Goal: Task Accomplishment & Management: Manage account settings

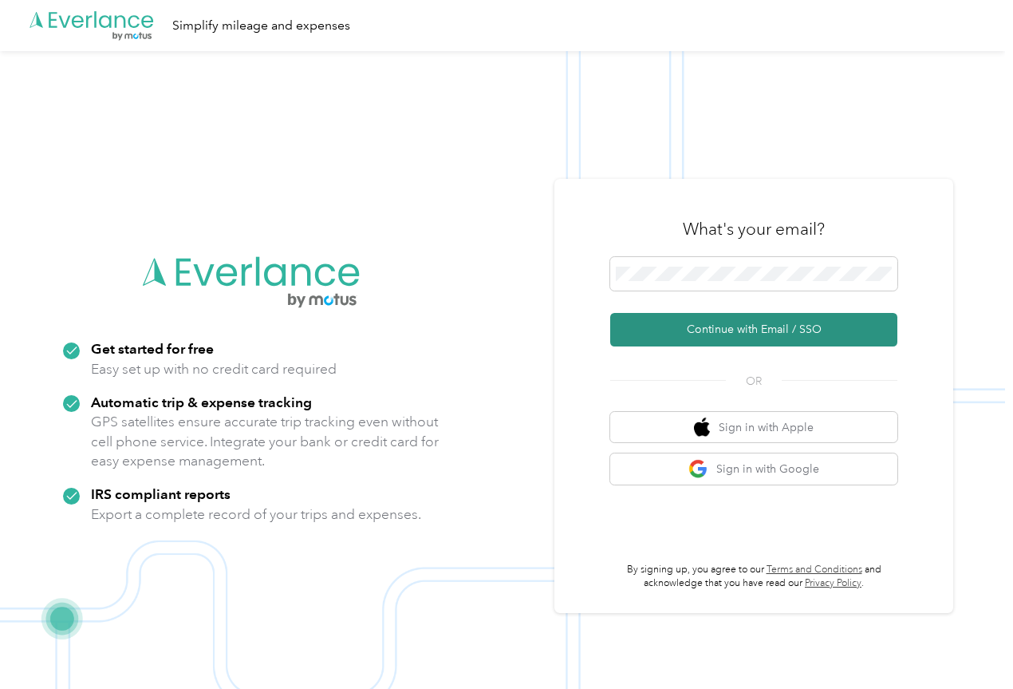
click at [722, 333] on button "Continue with Email / SSO" at bounding box center [753, 330] width 287 height 34
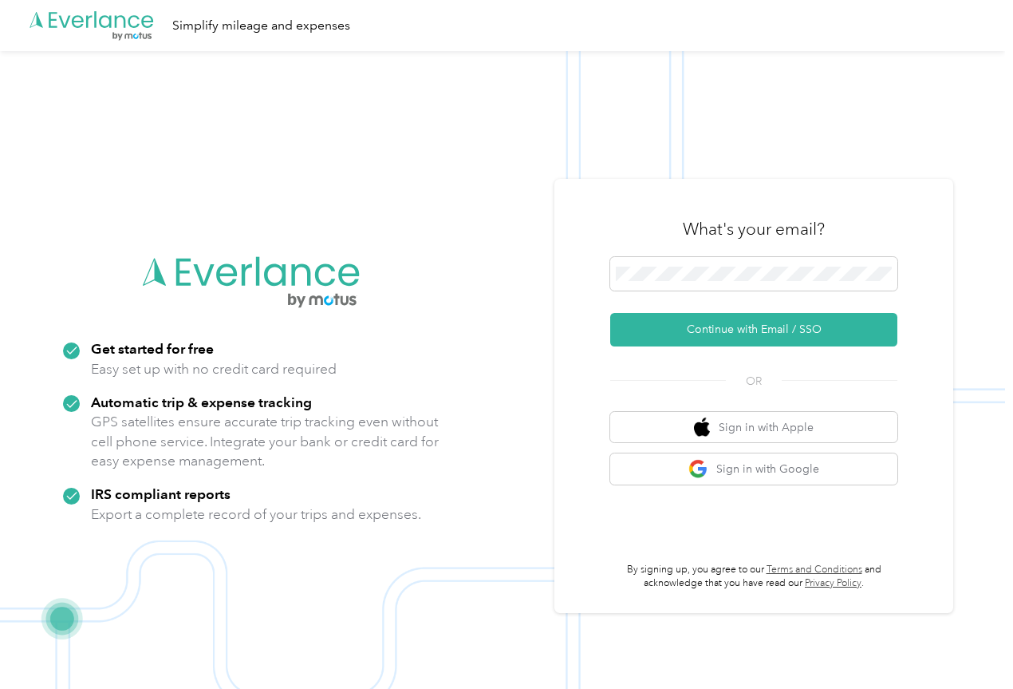
click at [985, 36] on div "Session Expired Your session has expired. Please log in again." at bounding box center [870, 43] width 261 height 61
click at [976, 26] on icon at bounding box center [978, 31] width 13 height 14
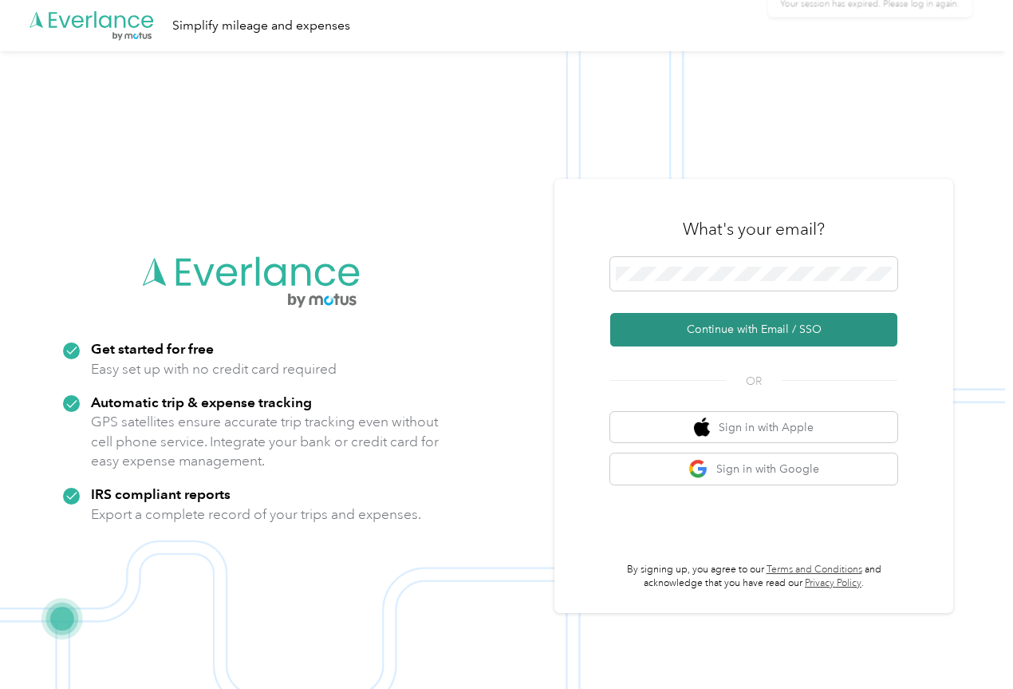
click at [803, 330] on button "Continue with Email / SSO" at bounding box center [753, 330] width 287 height 34
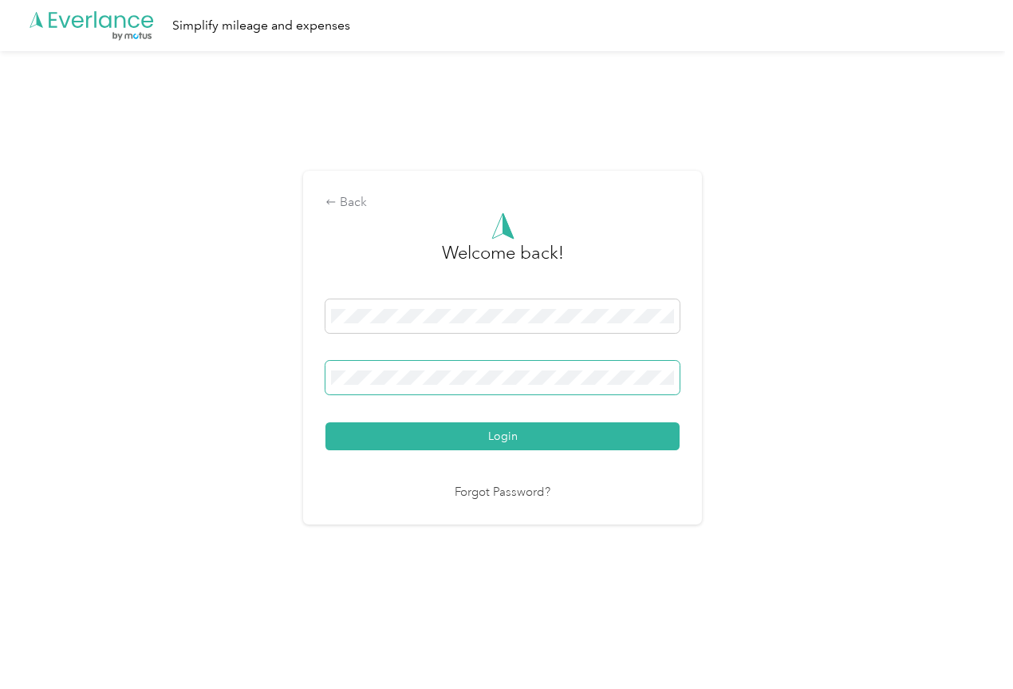
click at [326, 422] on button "Login" at bounding box center [503, 436] width 354 height 28
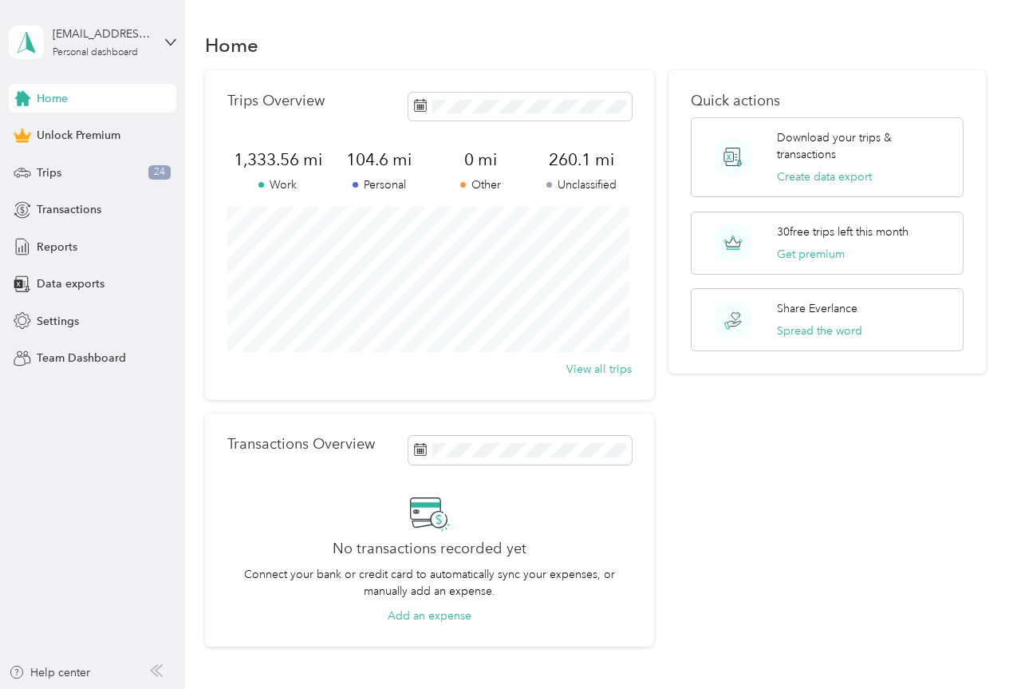
scroll to position [123, 0]
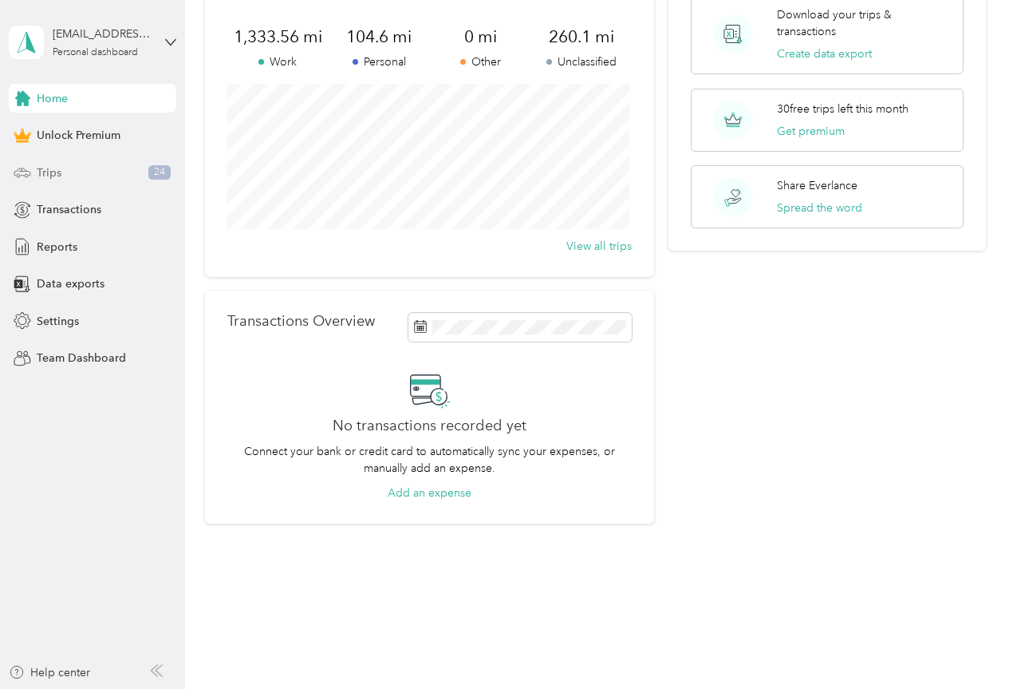
drag, startPoint x: 63, startPoint y: 174, endPoint x: 90, endPoint y: 176, distance: 27.2
click at [64, 174] on div "Trips 24" at bounding box center [93, 172] width 168 height 29
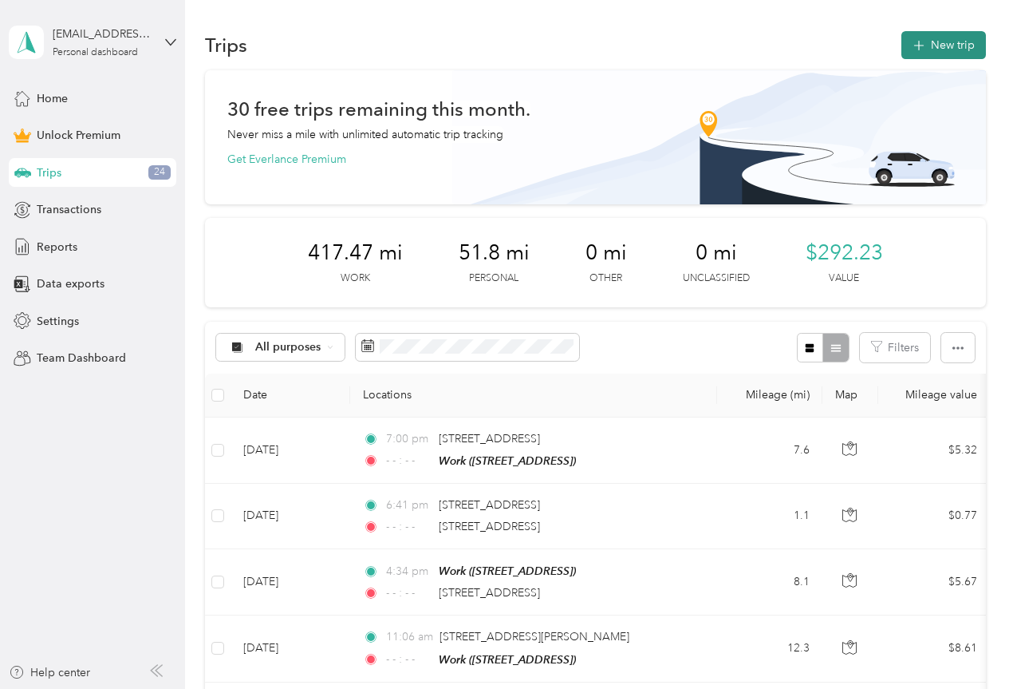
click at [938, 39] on button "New trip" at bounding box center [944, 45] width 85 height 28
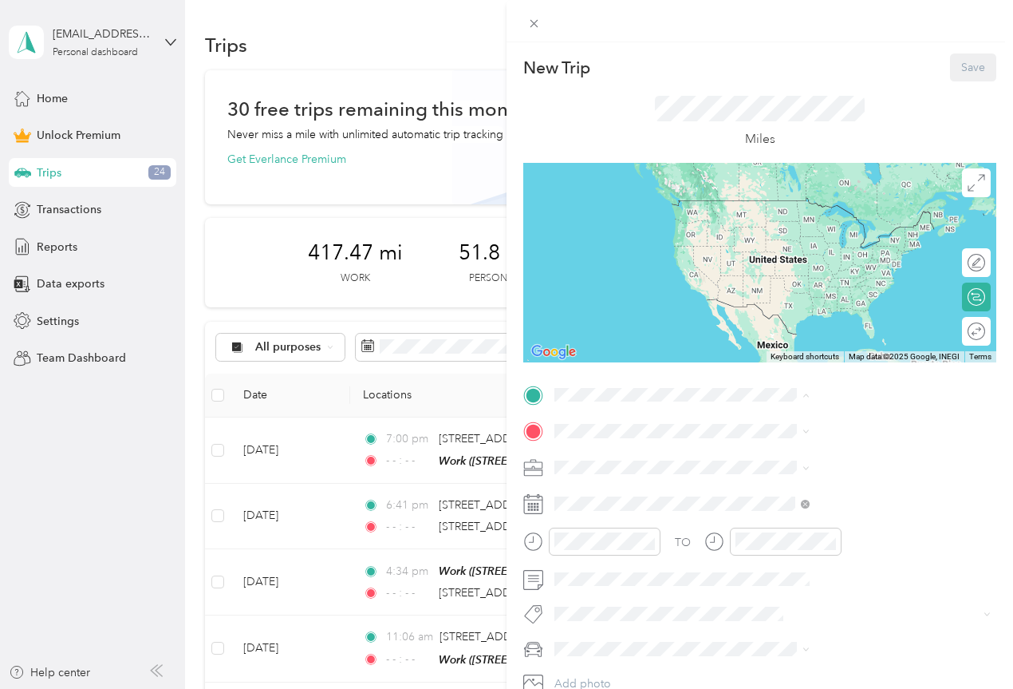
click at [775, 533] on span "[STREET_ADDRESS]" at bounding box center [803, 526] width 101 height 14
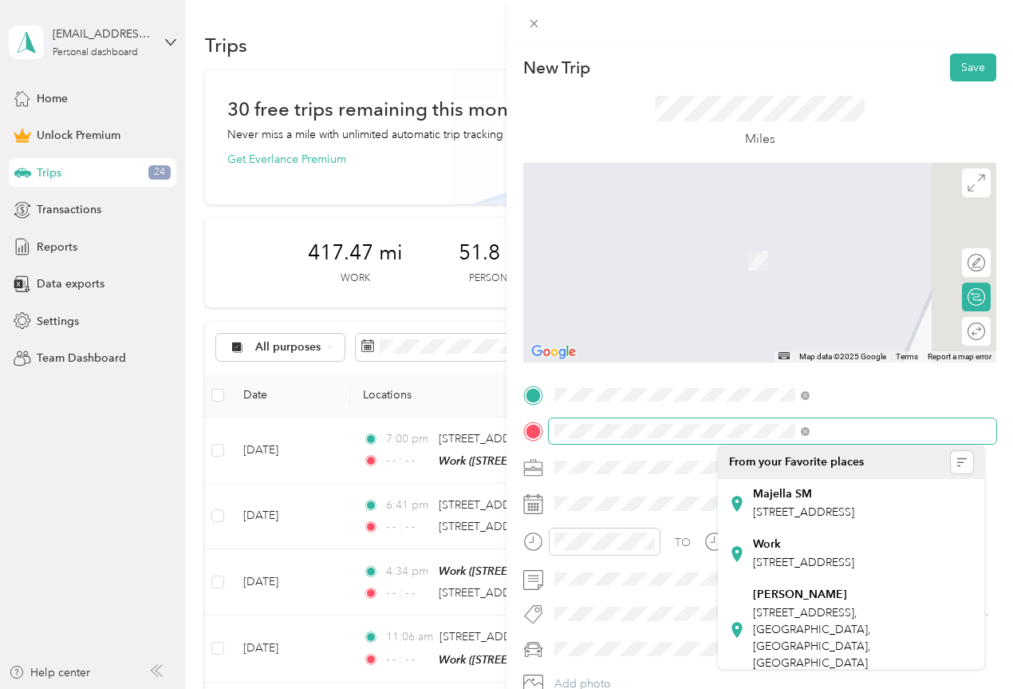
scroll to position [0, 30]
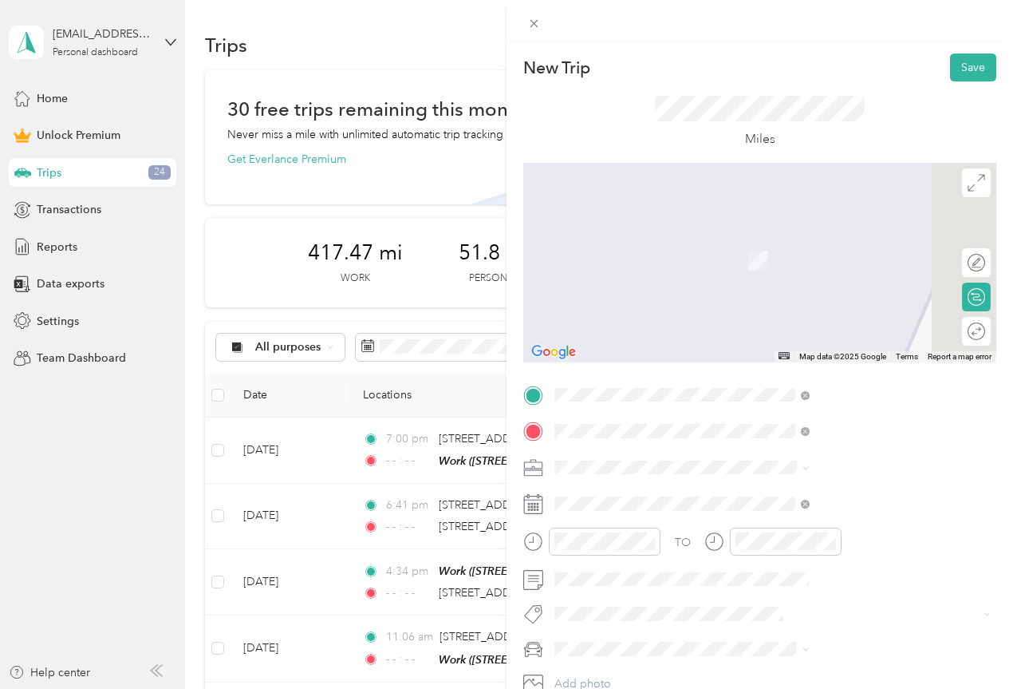
click at [815, 495] on span "[STREET_ADDRESS][US_STATE]" at bounding box center [833, 488] width 160 height 14
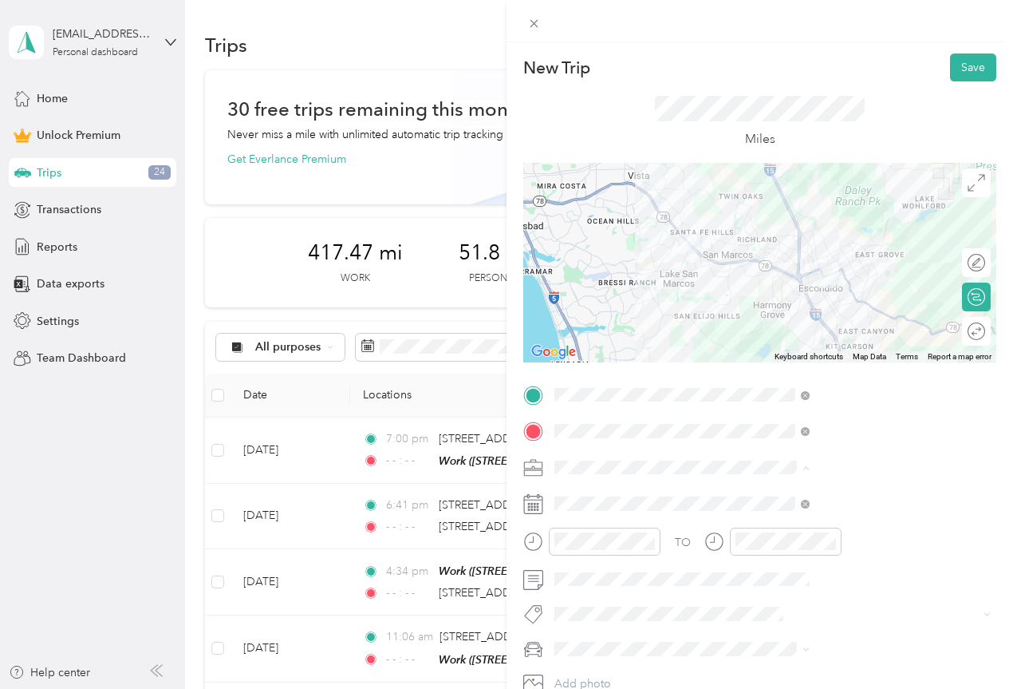
click at [736, 245] on span "Work" at bounding box center [742, 244] width 27 height 14
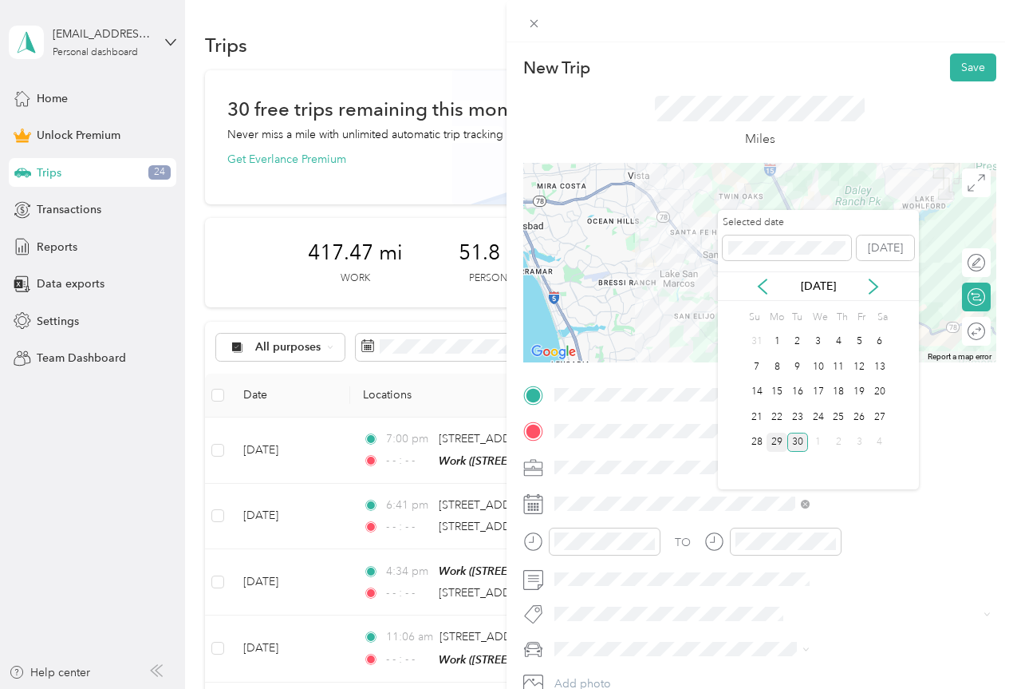
click at [776, 442] on div "29" at bounding box center [777, 442] width 21 height 20
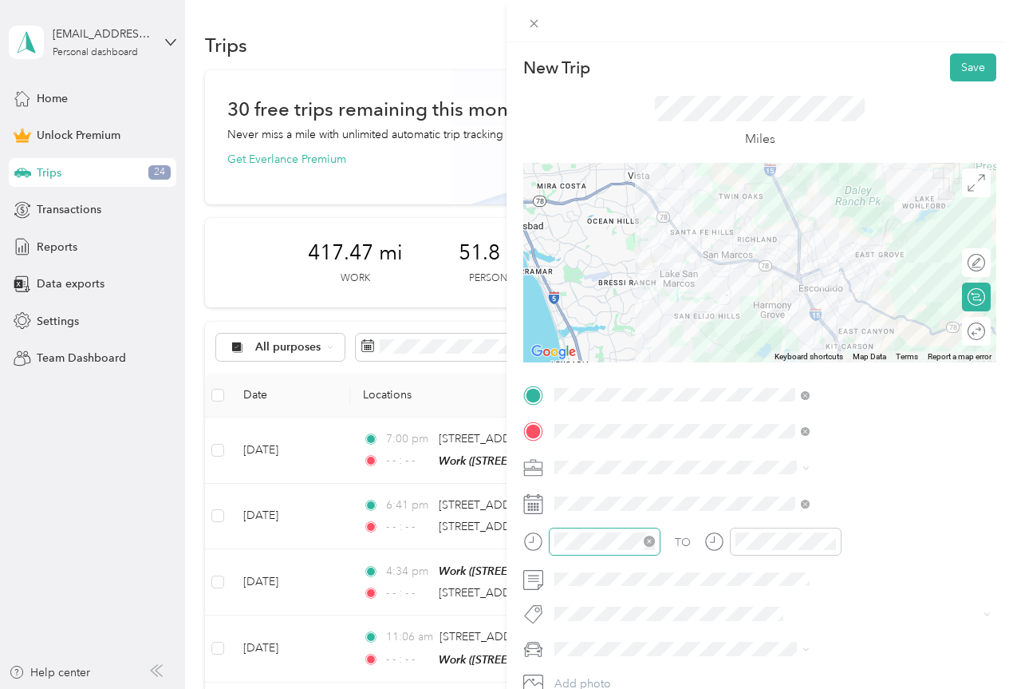
click at [655, 539] on icon "close-circle" at bounding box center [649, 540] width 11 height 11
click at [836, 542] on icon "close-circle" at bounding box center [830, 540] width 11 height 11
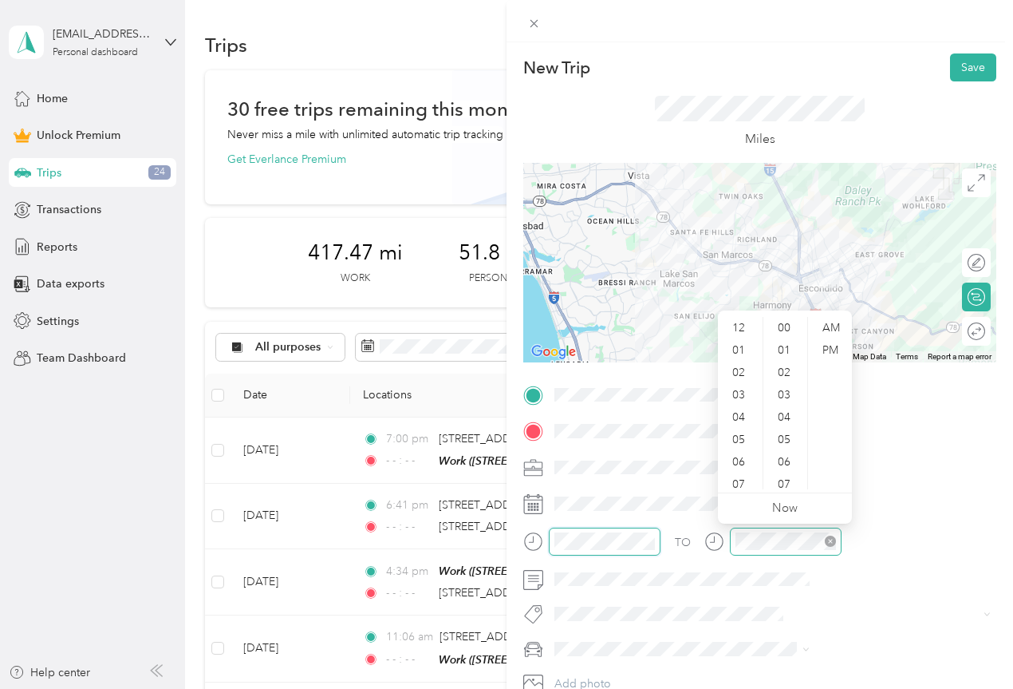
scroll to position [827, 0]
click at [736, 441] on div "05" at bounding box center [740, 439] width 38 height 22
click at [784, 338] on div "09" at bounding box center [786, 341] width 38 height 22
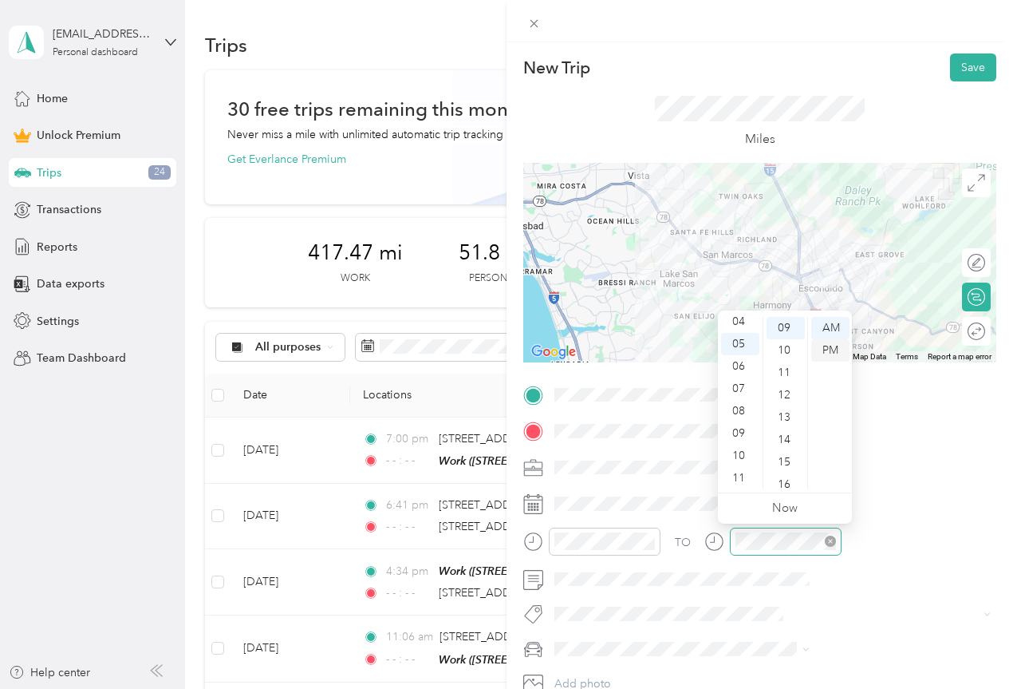
click at [834, 350] on div "PM" at bounding box center [830, 350] width 38 height 22
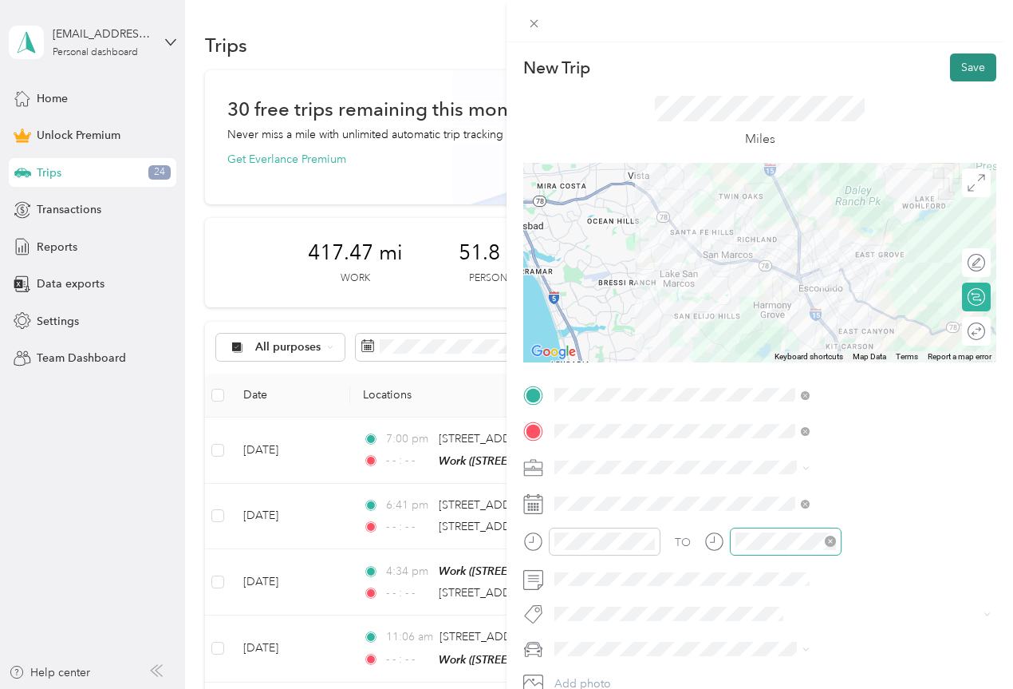
click at [962, 69] on button "Save" at bounding box center [973, 67] width 46 height 28
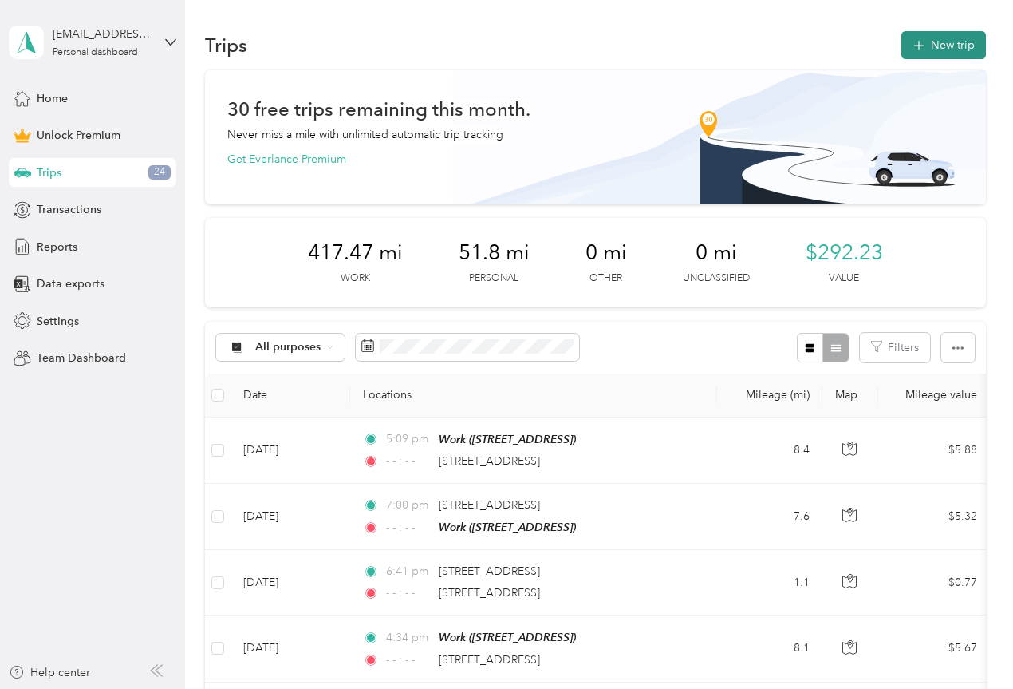
click at [949, 52] on button "New trip" at bounding box center [944, 45] width 85 height 28
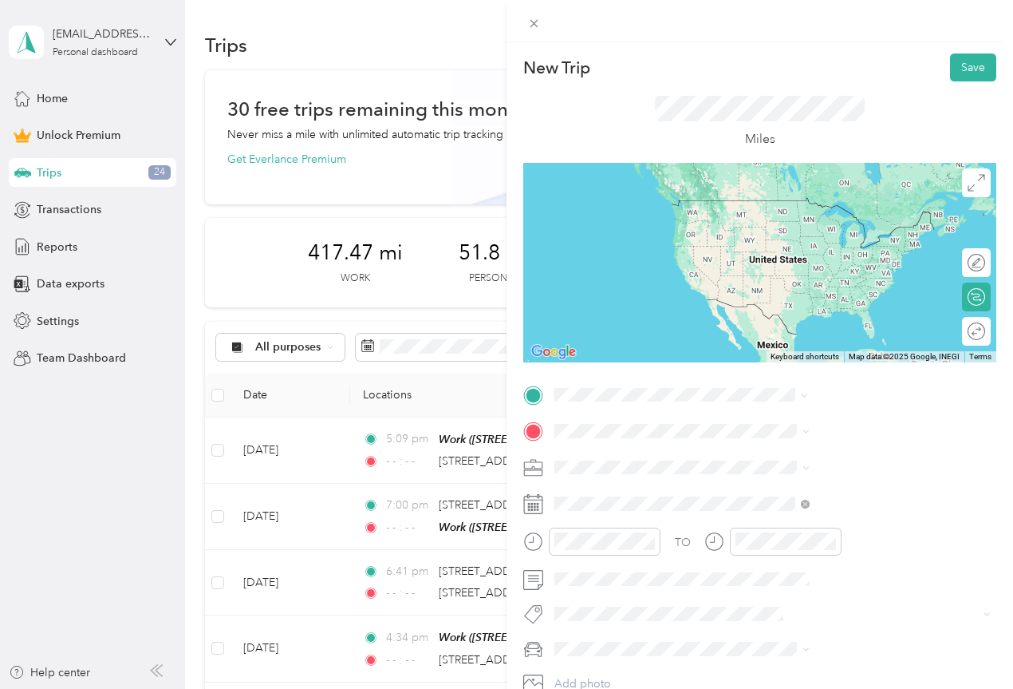
click at [819, 525] on span "[STREET_ADDRESS][US_STATE]" at bounding box center [833, 518] width 160 height 14
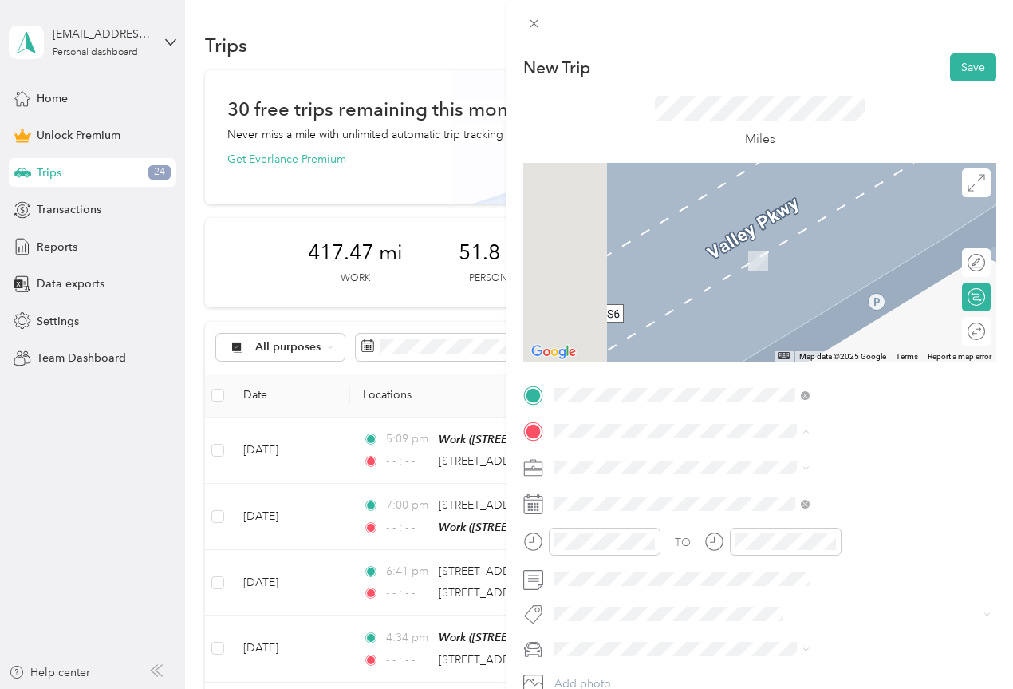
click at [771, 570] on div "Work [STREET_ADDRESS]" at bounding box center [803, 554] width 101 height 34
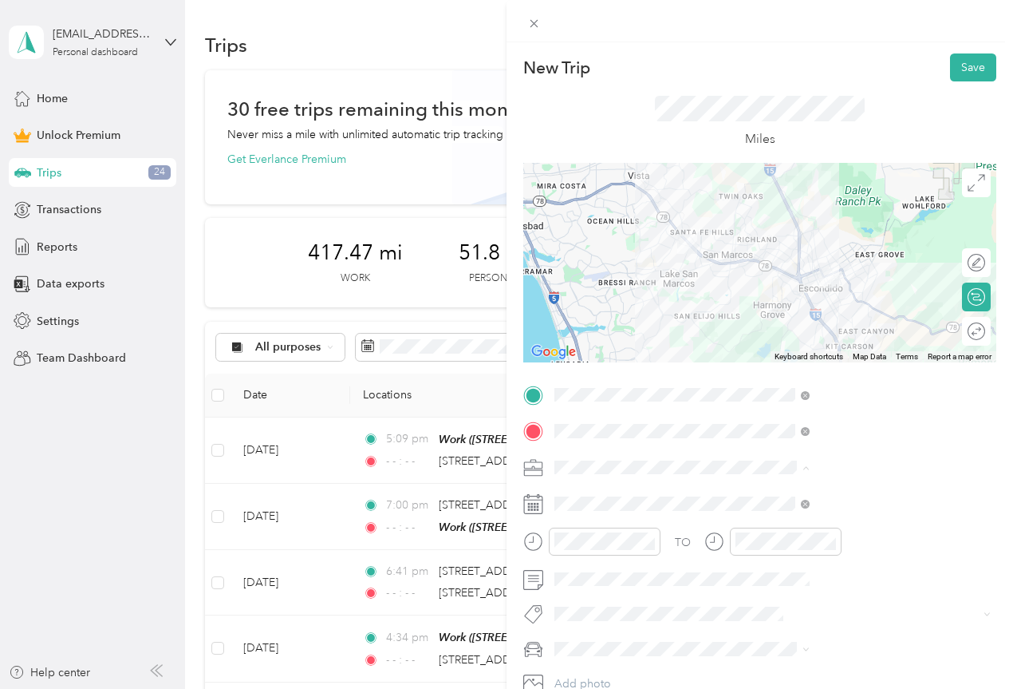
click at [763, 252] on ol "Work Personal Home Services Other Charity Medical Moving Commute" at bounding box center [851, 341] width 266 height 223
click at [543, 503] on icon at bounding box center [533, 504] width 20 height 20
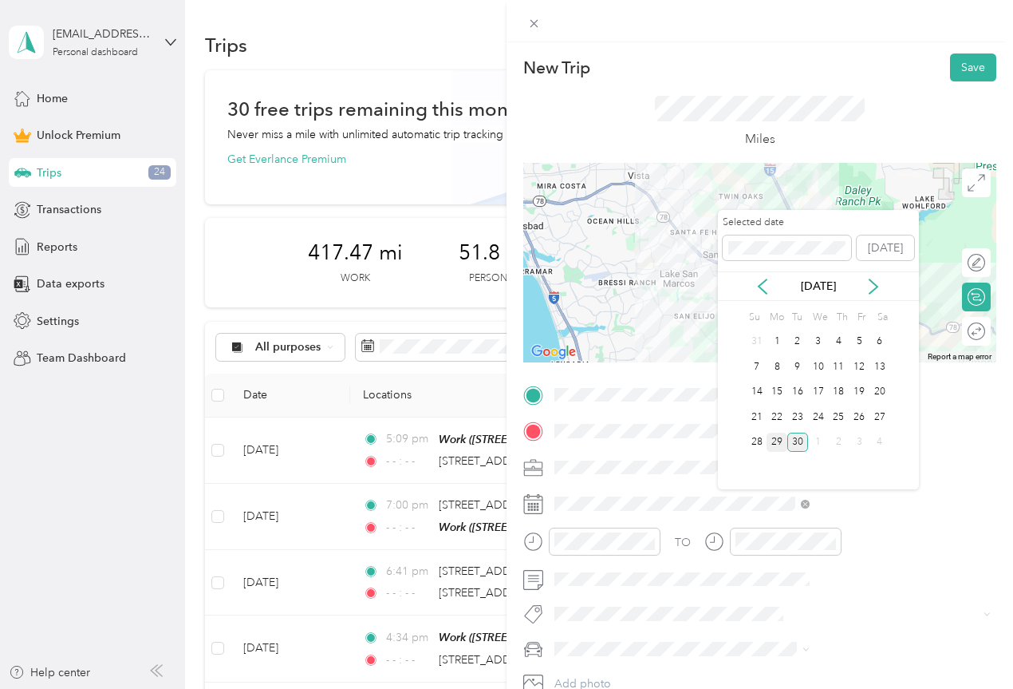
click at [774, 440] on div "29" at bounding box center [777, 442] width 21 height 20
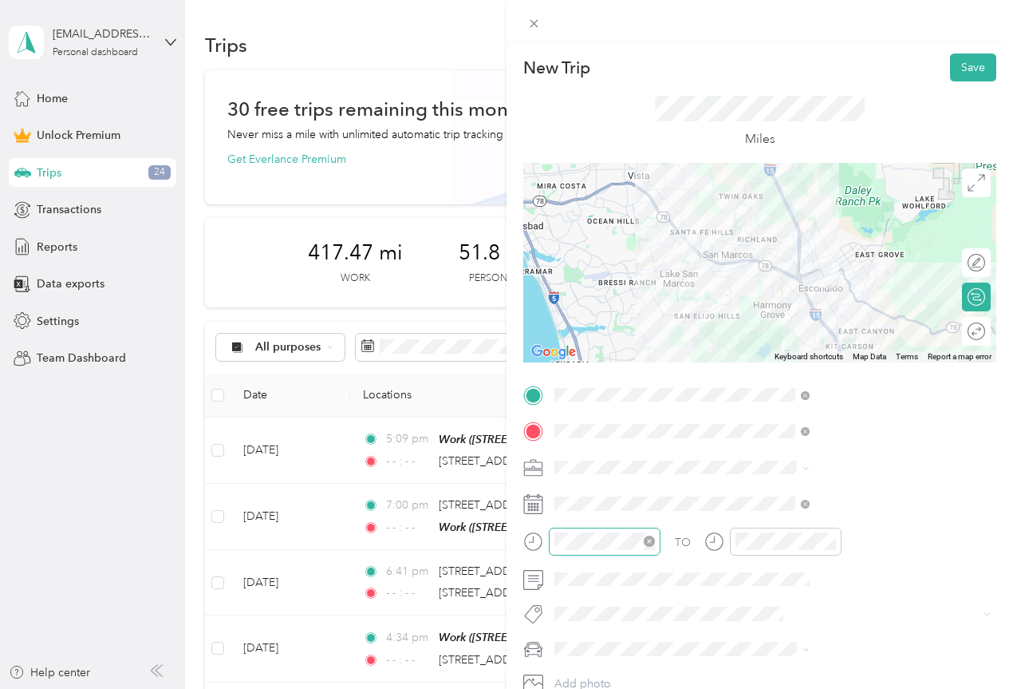
drag, startPoint x: 816, startPoint y: 539, endPoint x: 827, endPoint y: 539, distance: 10.4
click at [655, 539] on icon "close-circle" at bounding box center [649, 540] width 11 height 11
click at [836, 540] on icon "close-circle" at bounding box center [830, 540] width 11 height 11
drag, startPoint x: 704, startPoint y: 543, endPoint x: 719, endPoint y: 543, distance: 14.4
click at [543, 543] on icon at bounding box center [533, 541] width 20 height 20
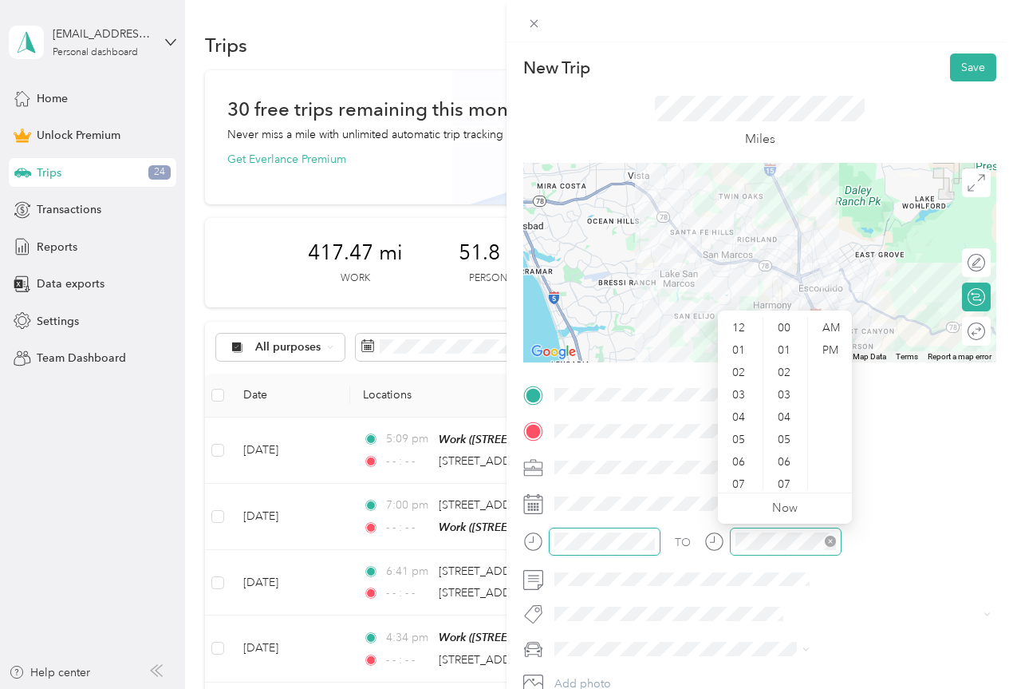
scroll to position [849, 0]
click at [737, 462] on div "06" at bounding box center [740, 462] width 38 height 22
click at [781, 340] on div "10" at bounding box center [786, 341] width 38 height 22
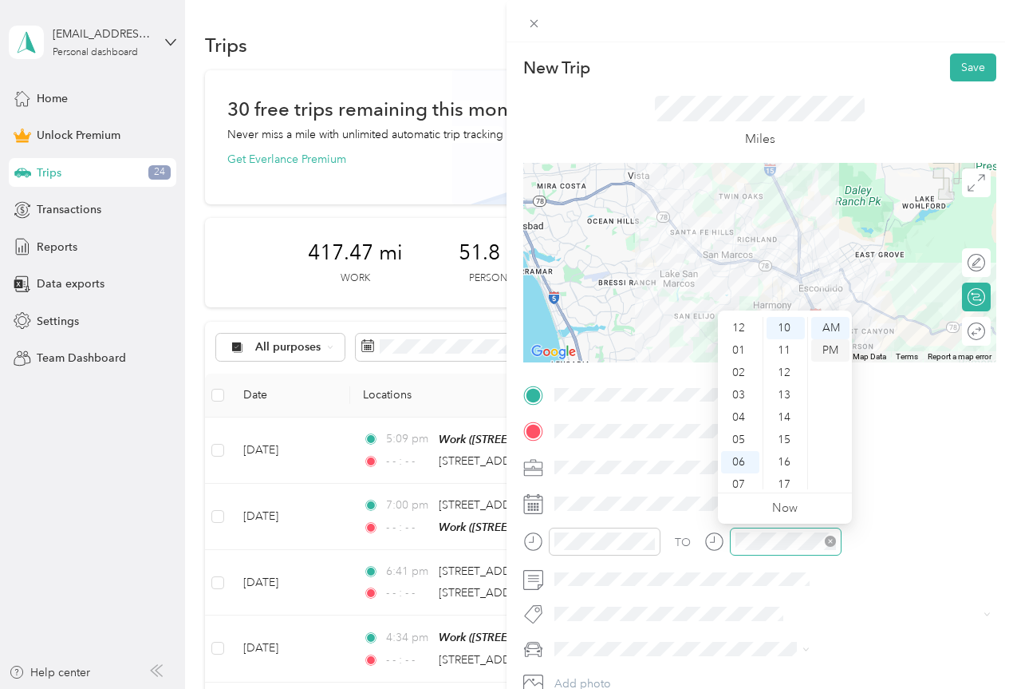
click at [828, 350] on div "PM" at bounding box center [830, 350] width 38 height 22
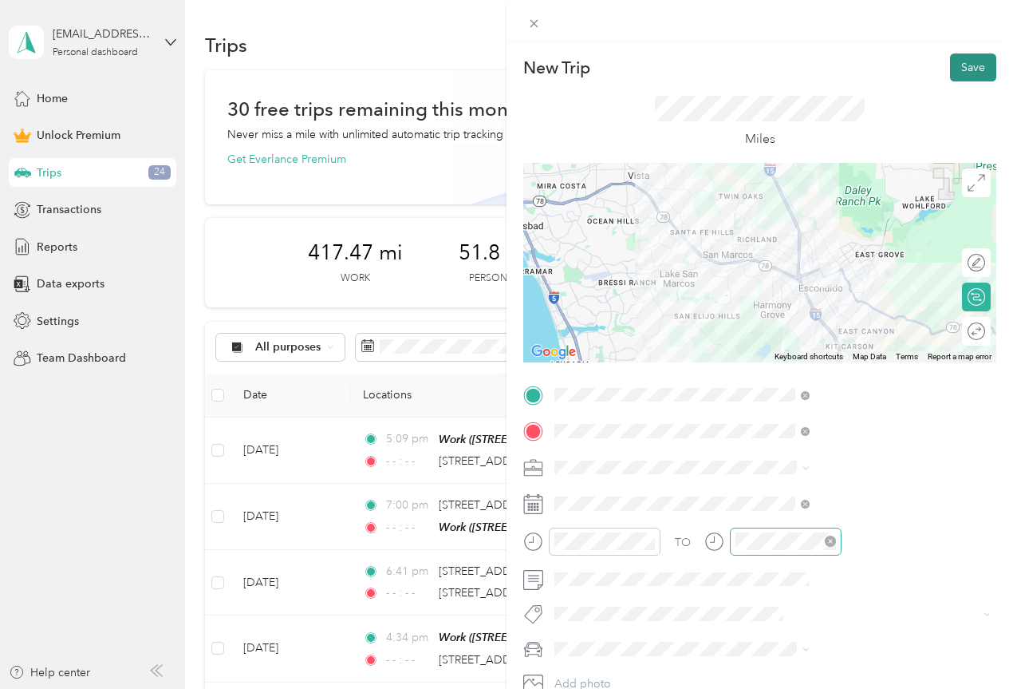
click at [959, 65] on button "Save" at bounding box center [973, 67] width 46 height 28
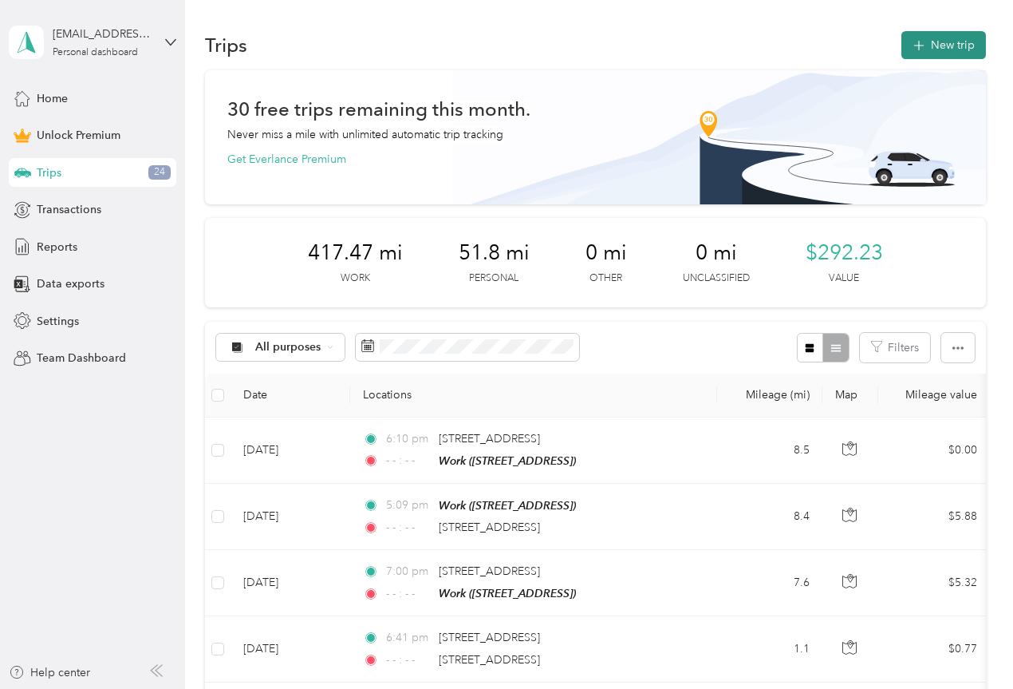
click at [935, 34] on button "New trip" at bounding box center [944, 45] width 85 height 28
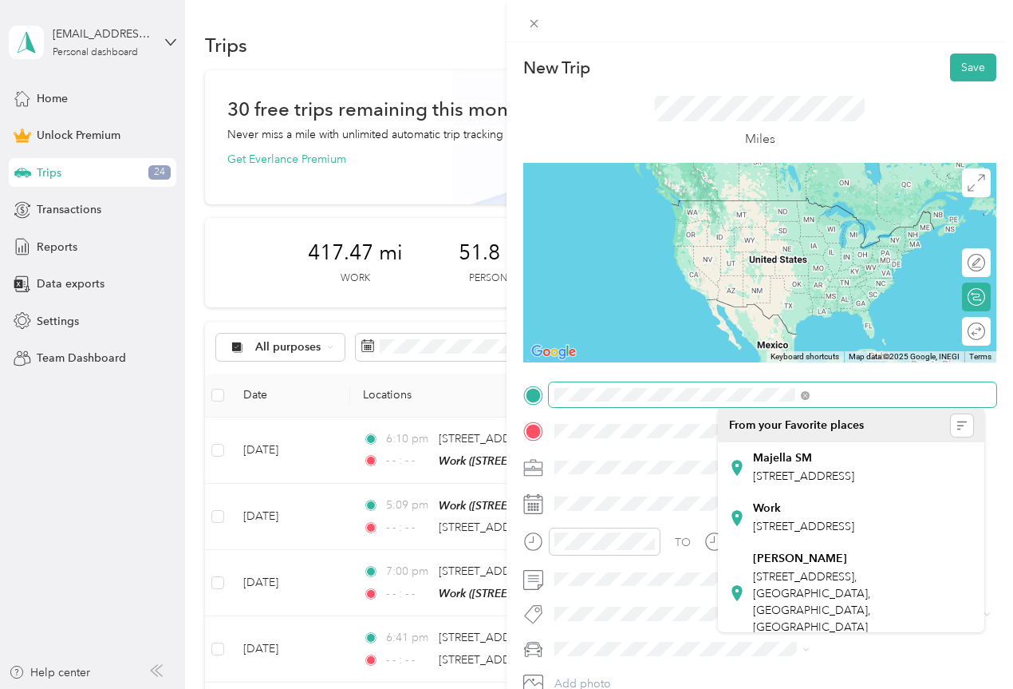
scroll to position [0, 52]
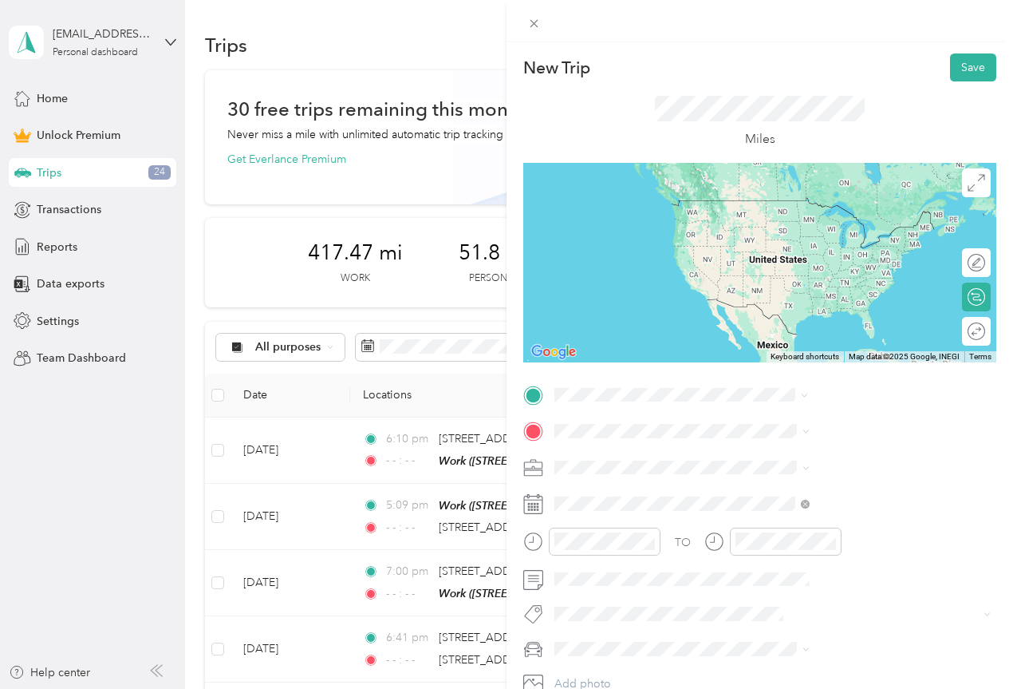
drag, startPoint x: 801, startPoint y: 460, endPoint x: 815, endPoint y: 459, distance: 14.4
click at [803, 459] on span "[STREET_ADDRESS][PERSON_NAME][US_STATE]" at bounding box center [863, 459] width 220 height 28
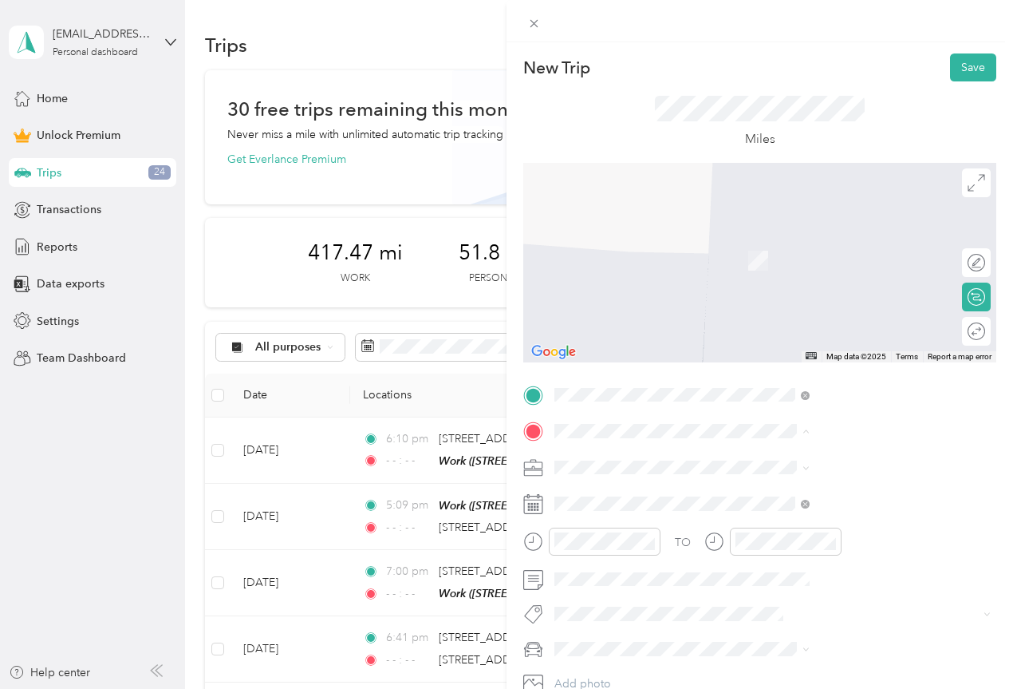
click at [752, 574] on div "Work [STREET_ADDRESS]" at bounding box center [851, 554] width 244 height 39
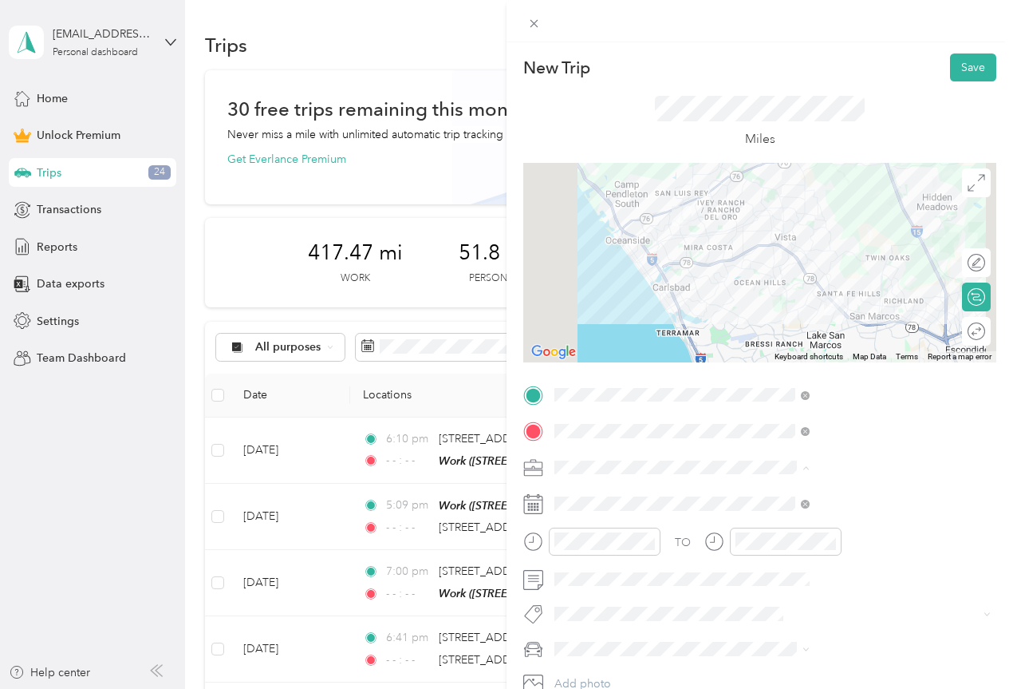
click at [747, 251] on ol "Work Personal Home Services Other Charity Medical Moving Commute" at bounding box center [851, 341] width 266 height 223
click at [655, 538] on icon "close-circle" at bounding box center [649, 540] width 11 height 11
click at [836, 543] on icon "close-circle" at bounding box center [830, 540] width 11 height 11
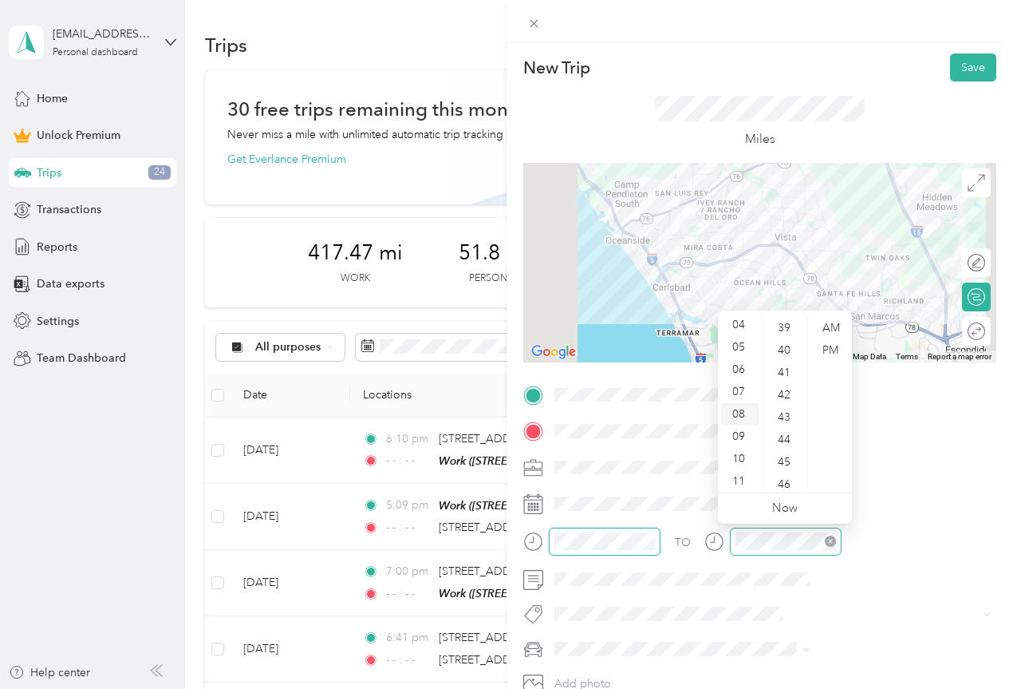
scroll to position [96, 0]
click at [735, 477] on div "11" at bounding box center [740, 478] width 38 height 22
click at [787, 330] on div "00" at bounding box center [786, 328] width 38 height 22
click at [836, 329] on div "AM" at bounding box center [830, 328] width 38 height 22
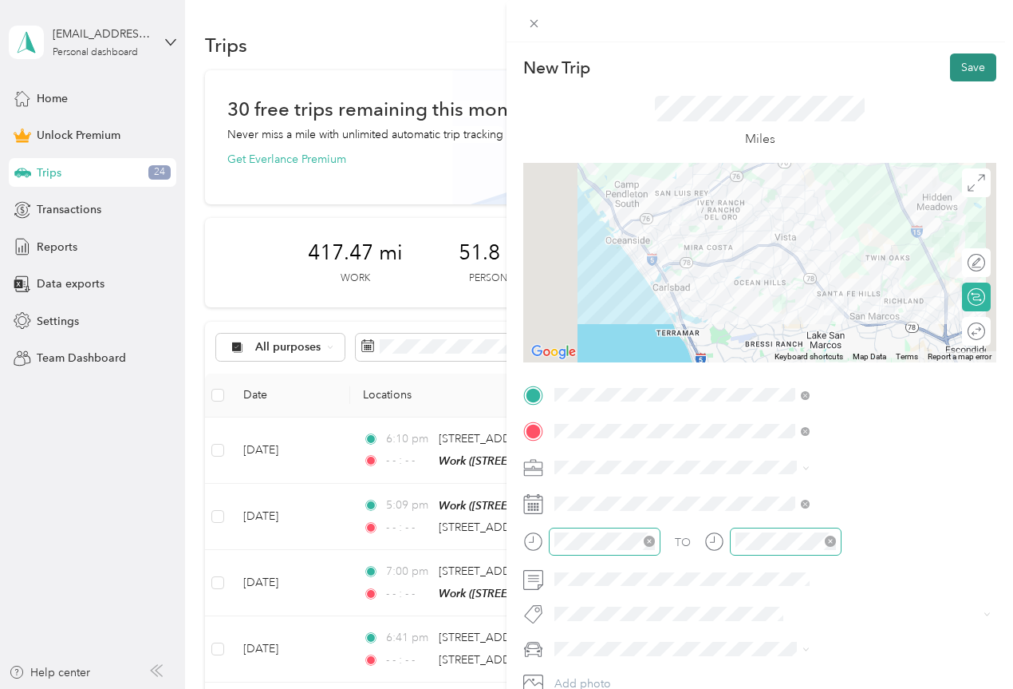
click at [965, 69] on button "Save" at bounding box center [973, 67] width 46 height 28
